Goal: Task Accomplishment & Management: Use online tool/utility

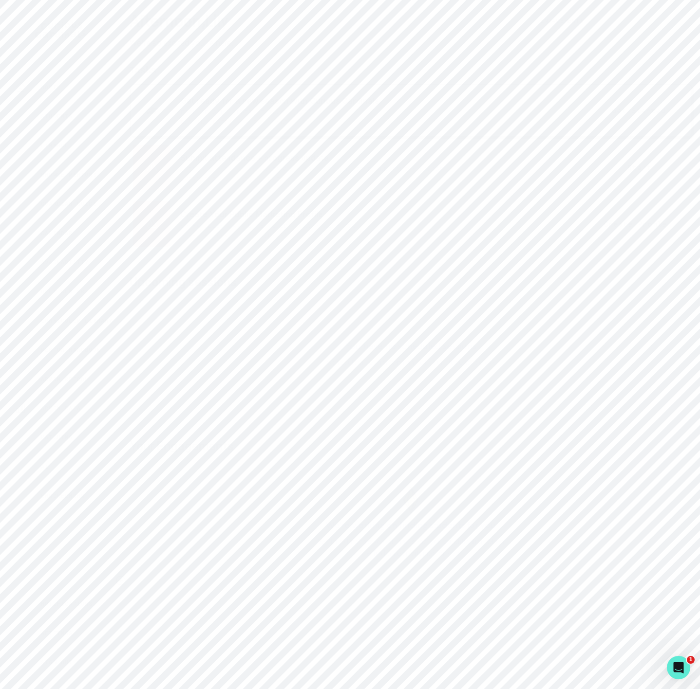
click at [66, 411] on p "Admin Data" at bounding box center [61, 409] width 40 height 8
click at [191, 121] on input "Search user by name or email" at bounding box center [410, 112] width 547 height 24
type input "[PERSON_NAME]"
click at [419, 334] on button "Copied to clipboard" at bounding box center [419, 327] width 16 height 16
click at [1, 136] on div "Home Students Finance Browse Mentors Guardian Guide Calendar Availability Help …" at bounding box center [350, 344] width 700 height 689
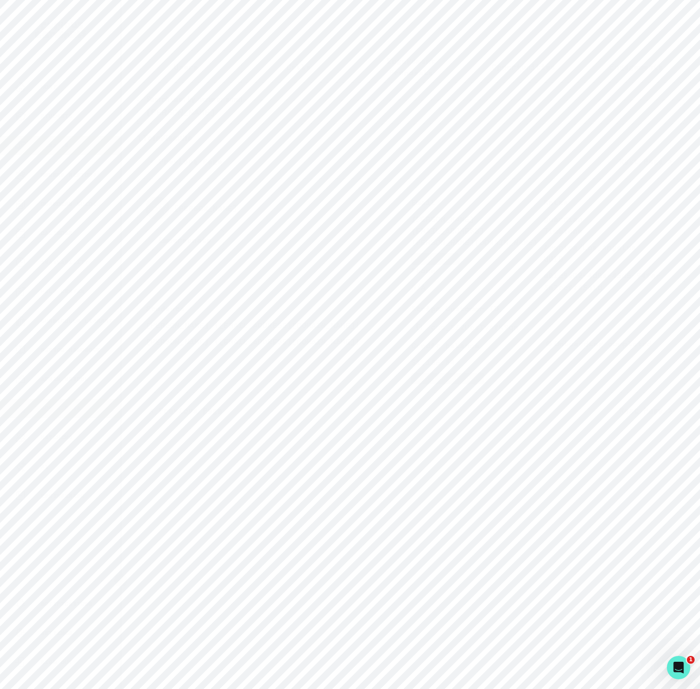
paste input "[PERSON_NAME]"
type input "[PERSON_NAME]"
drag, startPoint x: 47, startPoint y: 126, endPoint x: -118, endPoint y: 126, distance: 165.5
click at [0, 126] on html "Home Students Finance Browse Mentors Guardian Guide Calendar Availability Help …" at bounding box center [350, 344] width 700 height 689
paste input "[PERSON_NAME]"
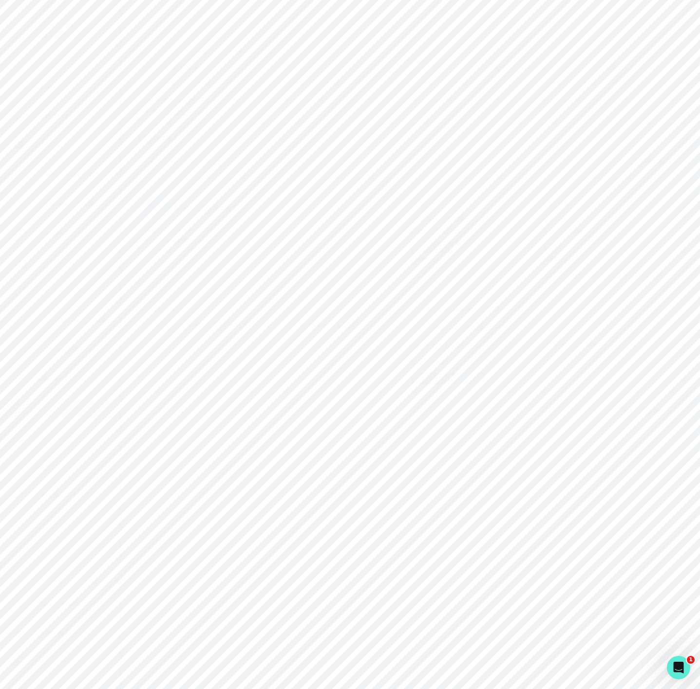
type input "[PERSON_NAME]"
click at [418, 331] on icon "Copied to clipboard" at bounding box center [418, 327] width 7 height 7
click at [177, 250] on button "Impersonate" at bounding box center [185, 240] width 78 height 20
click at [227, 354] on button "Impersonate" at bounding box center [224, 344] width 64 height 19
